Goal: Transaction & Acquisition: Purchase product/service

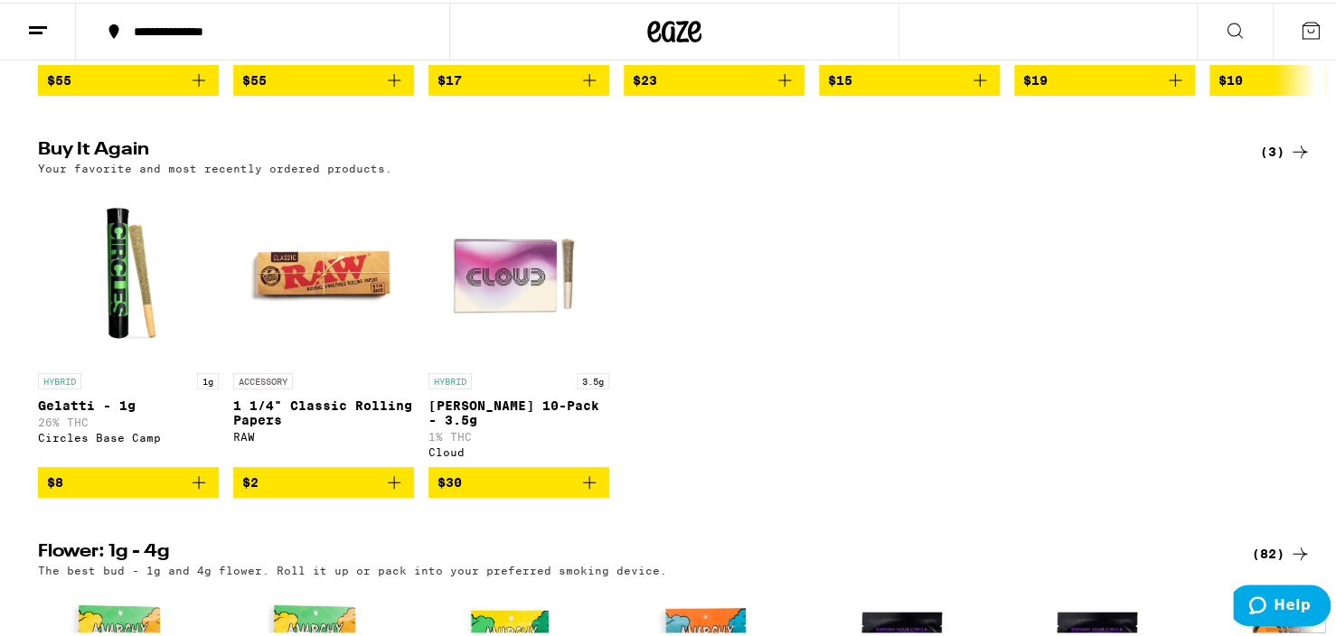
click at [583, 487] on icon "Add to bag" at bounding box center [589, 480] width 22 height 22
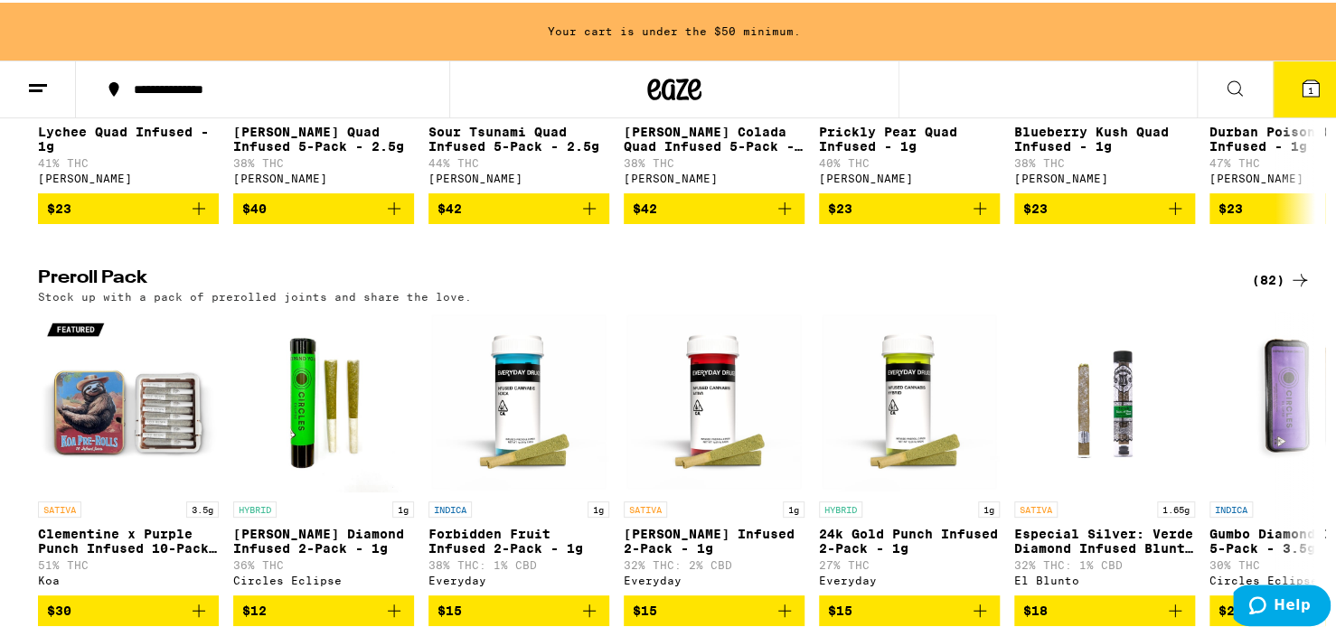
scroll to position [3944, 0]
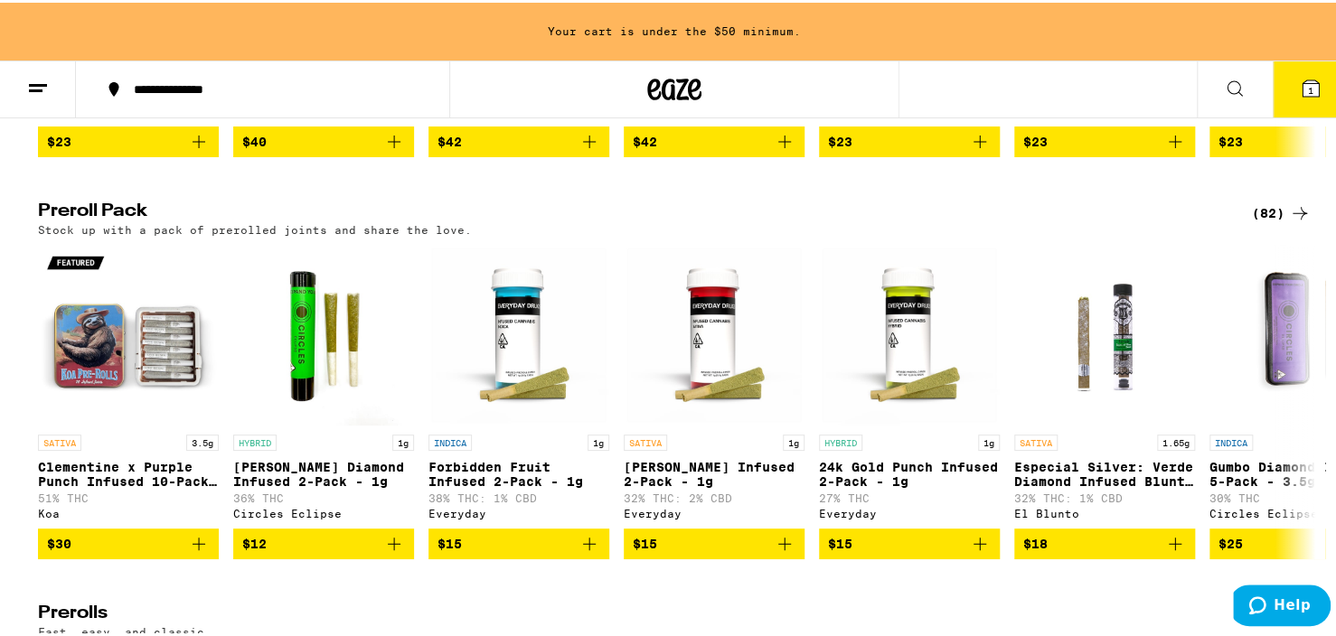
click at [1279, 221] on div "(82)" at bounding box center [1281, 211] width 59 height 22
